Goal: Task Accomplishment & Management: Use online tool/utility

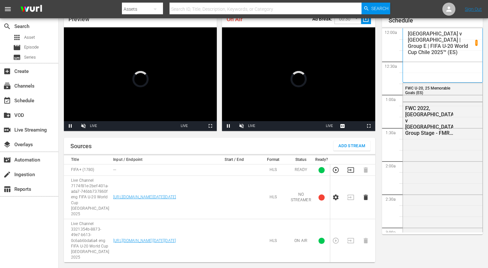
scroll to position [1384, 0]
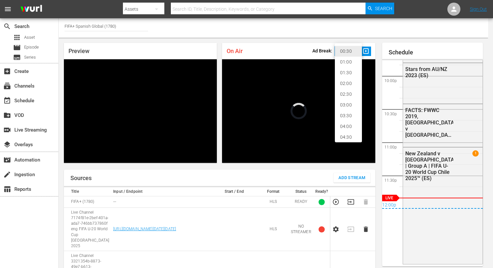
click at [353, 49] on body "menu Search By Assets Search ID, Title, Description, Keywords, or Category Sear…" at bounding box center [246, 134] width 493 height 268
click at [349, 84] on li "02:00" at bounding box center [348, 83] width 27 height 11
type input "120"
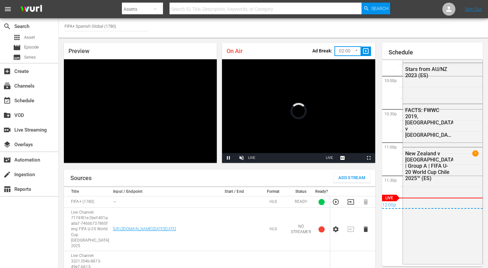
click at [368, 52] on span "slideshow_sharp" at bounding box center [366, 52] width 8 height 8
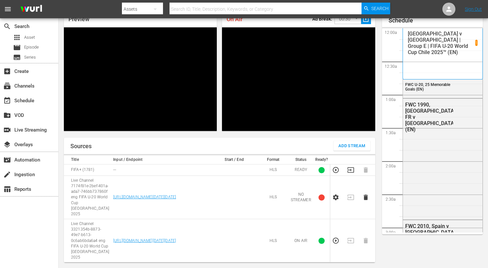
scroll to position [32, 0]
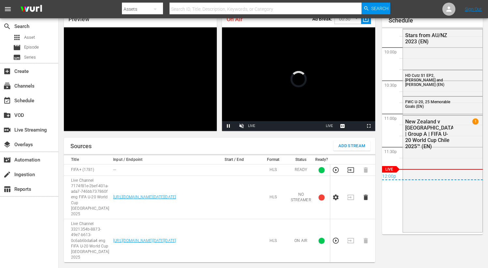
click at [343, 17] on nav "menu Search By Assets Search ID, Title, Description, Keywords, or Category Sear…" at bounding box center [244, 9] width 488 height 18
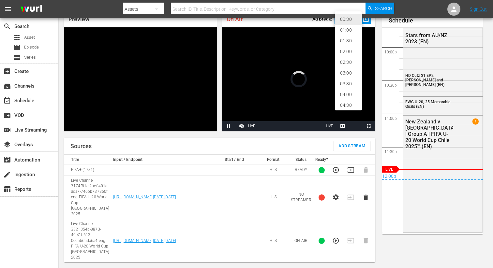
click at [344, 23] on body "menu Search By Assets Search ID, Title, Description, Keywords, or Category Sear…" at bounding box center [246, 102] width 493 height 268
click at [345, 53] on li "02:00" at bounding box center [348, 51] width 27 height 11
type input "120"
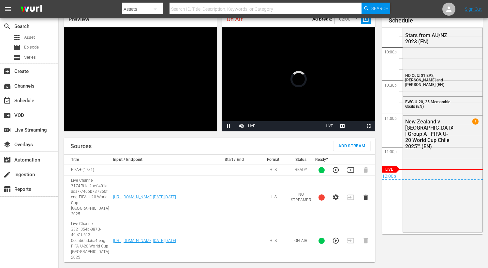
click at [369, 24] on div "Ad Break: 02:00 120 ​ slideshow_sharp" at bounding box center [341, 19] width 59 height 14
click at [368, 23] on span "slideshow_sharp" at bounding box center [366, 20] width 8 height 8
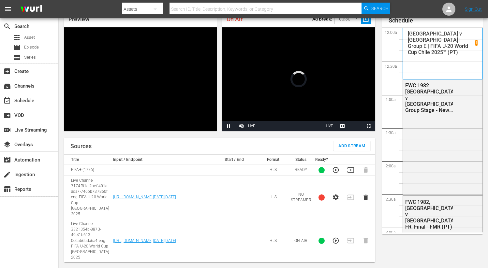
scroll to position [32, 0]
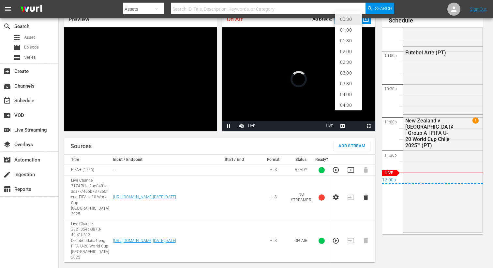
click at [351, 19] on body "menu Search By Assets Search ID, Title, Description, Keywords, or Category Sear…" at bounding box center [246, 102] width 493 height 268
click at [349, 51] on li "02:00" at bounding box center [348, 51] width 27 height 11
type input "120"
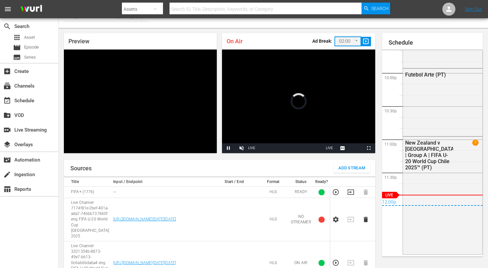
scroll to position [0, 0]
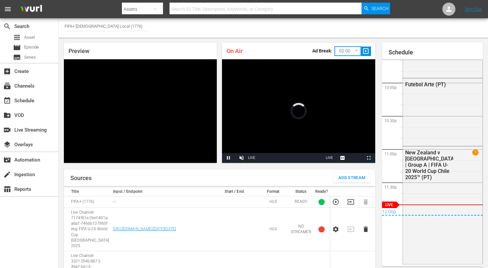
click at [366, 51] on span "slideshow_sharp" at bounding box center [366, 52] width 8 height 8
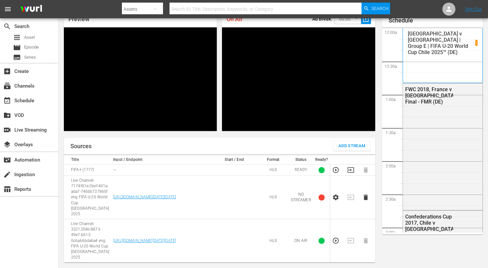
scroll to position [1446, 0]
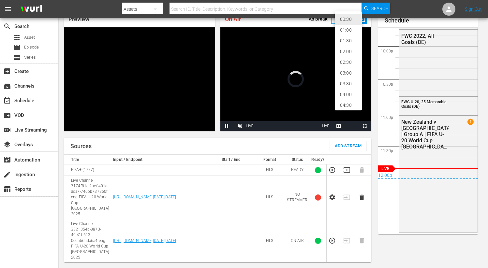
click at [351, 19] on body "menu Search By Assets Search ID, Title, Description, Keywords, or Category Sear…" at bounding box center [244, 102] width 488 height 268
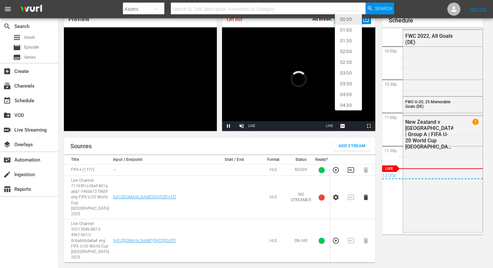
click at [350, 51] on li "02:00" at bounding box center [348, 51] width 27 height 11
type input "120"
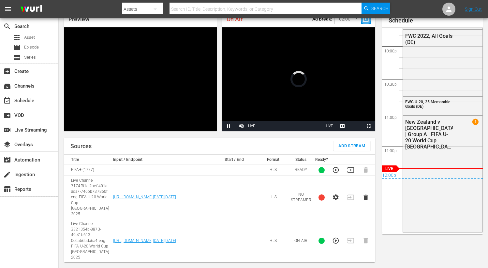
click at [366, 22] on span "slideshow_sharp" at bounding box center [366, 20] width 8 height 8
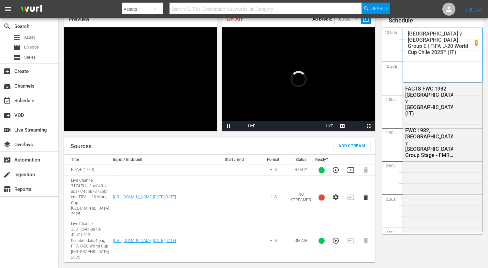
scroll to position [32, 0]
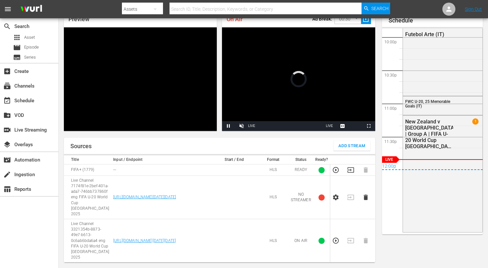
click at [350, 23] on body "menu Search By Assets Search ID, Title, Description, Keywords, or Category Sear…" at bounding box center [244, 102] width 488 height 268
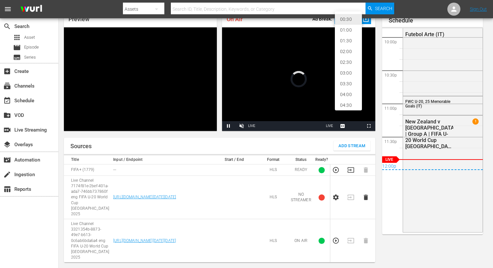
click at [348, 50] on li "02:00" at bounding box center [348, 51] width 27 height 11
type input "120"
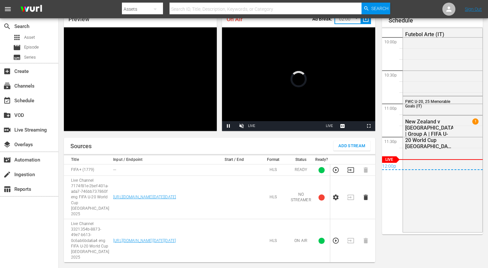
click at [364, 22] on span "slideshow_sharp" at bounding box center [366, 20] width 8 height 8
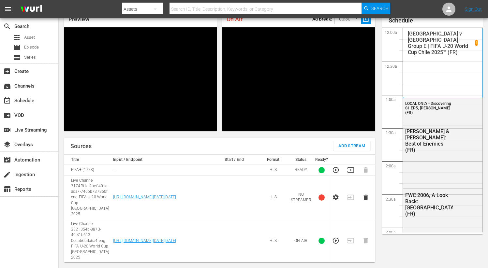
scroll to position [1446, 0]
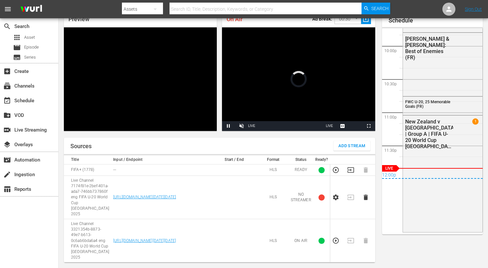
click at [342, 22] on body "menu Search By Assets Search ID, Title, Description, Keywords, or Category Sear…" at bounding box center [244, 102] width 488 height 268
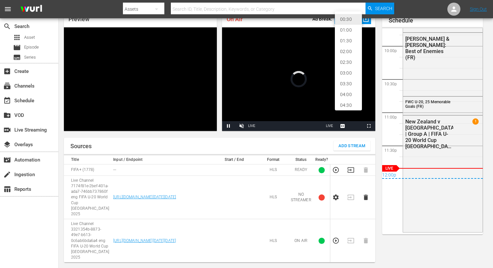
click at [347, 52] on li "02:00" at bounding box center [348, 51] width 27 height 11
type input "120"
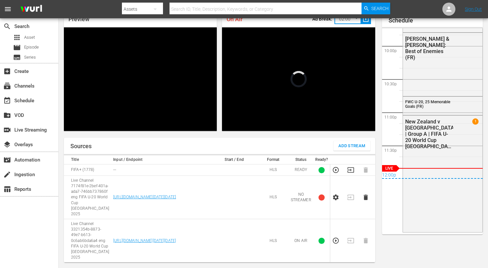
click at [366, 23] on span "slideshow_sharp" at bounding box center [366, 20] width 8 height 8
